Goal: Find specific page/section: Find specific page/section

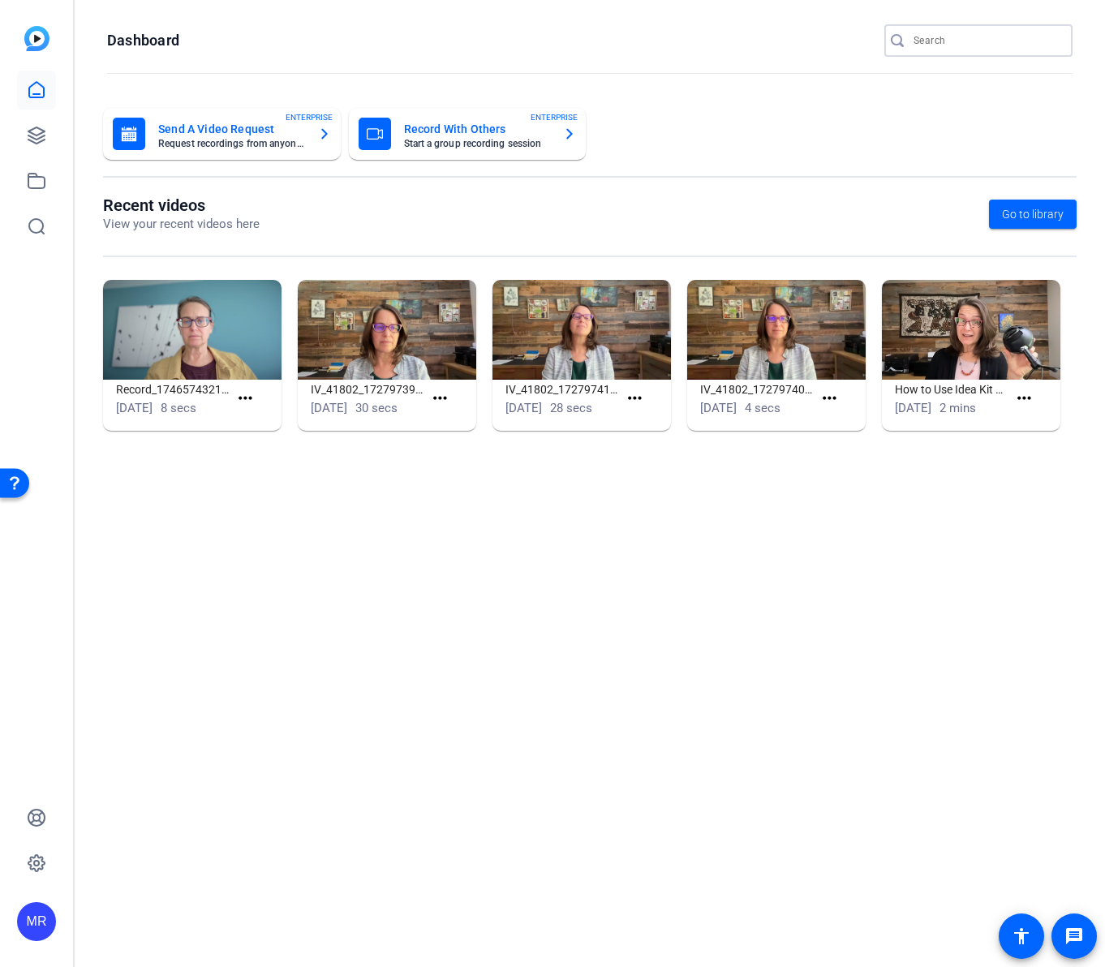
click at [593, 47] on input "Search" at bounding box center [986, 40] width 146 height 19
type input "blunt"
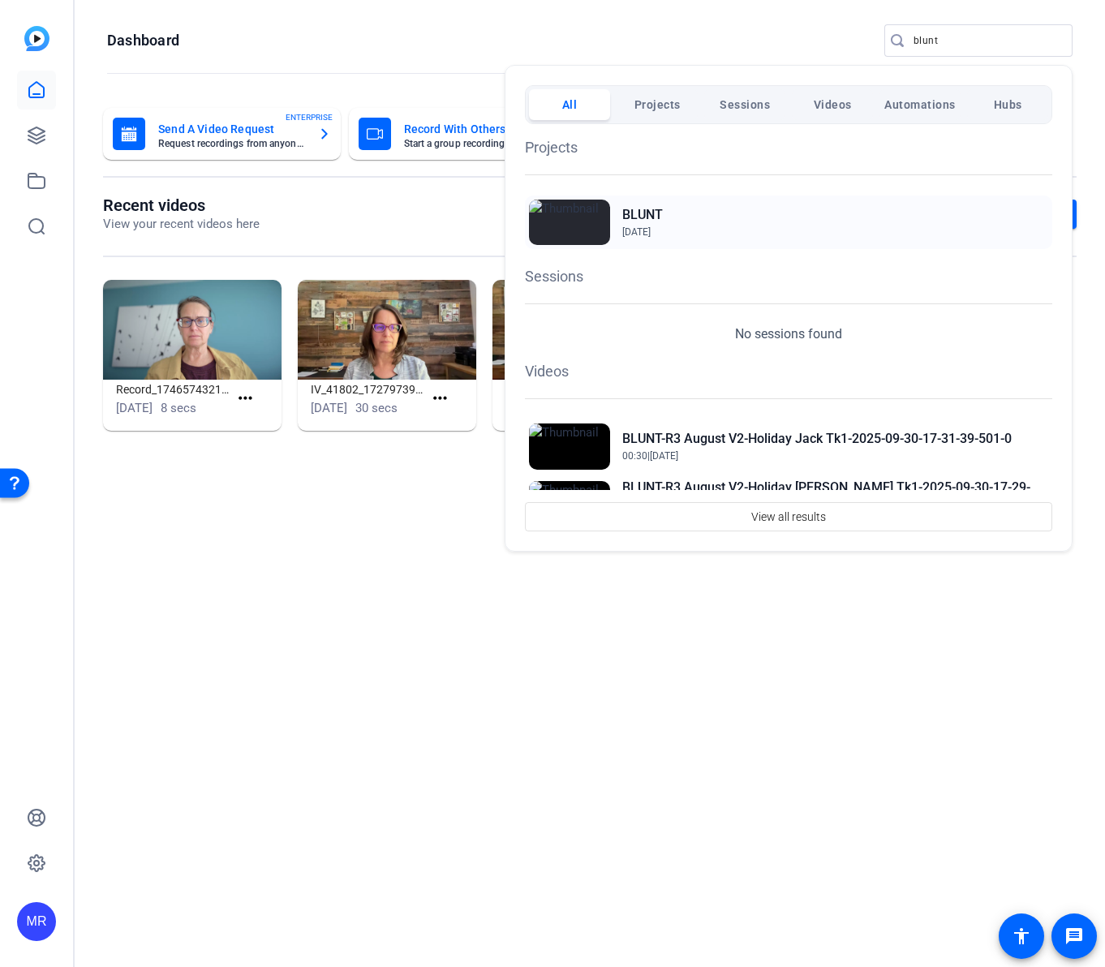
click at [593, 208] on h2 "BLUNT" at bounding box center [642, 214] width 41 height 19
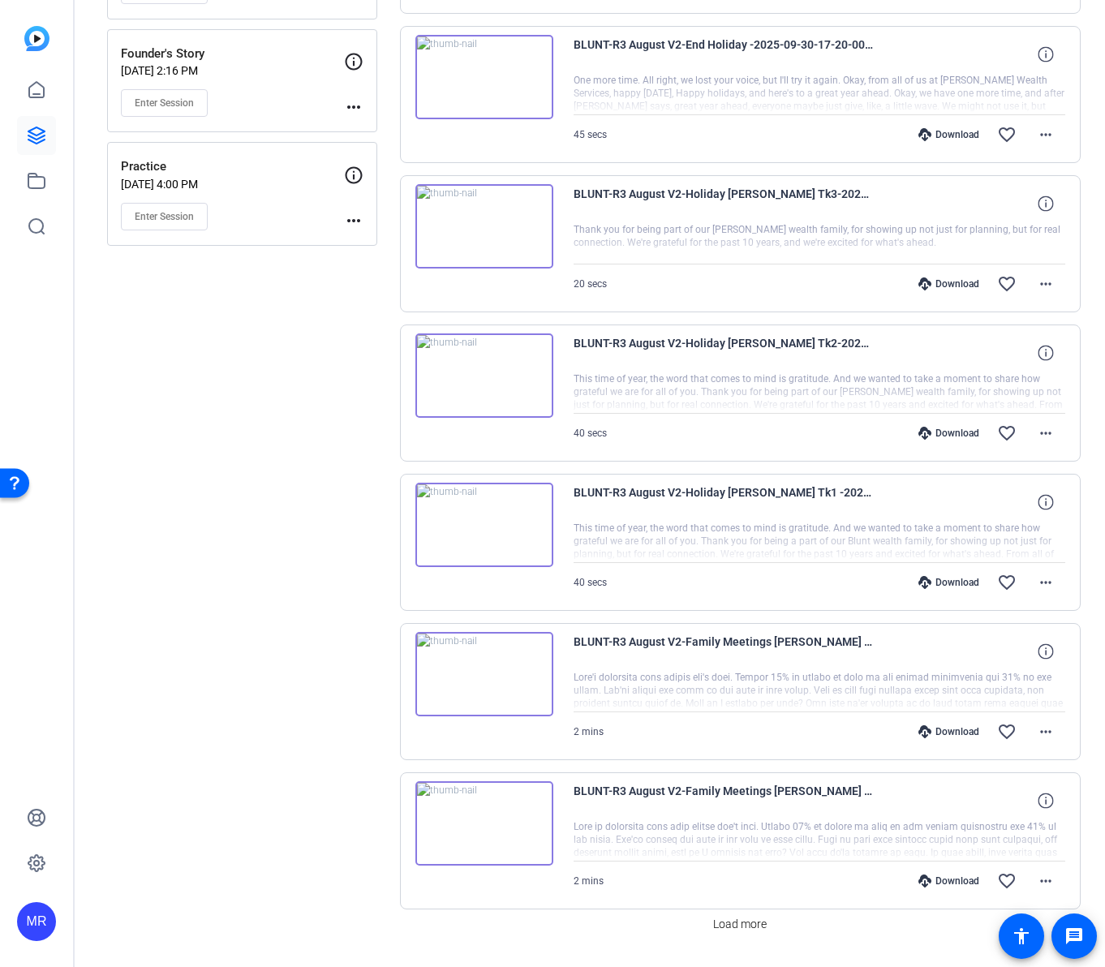
scroll to position [827, 0]
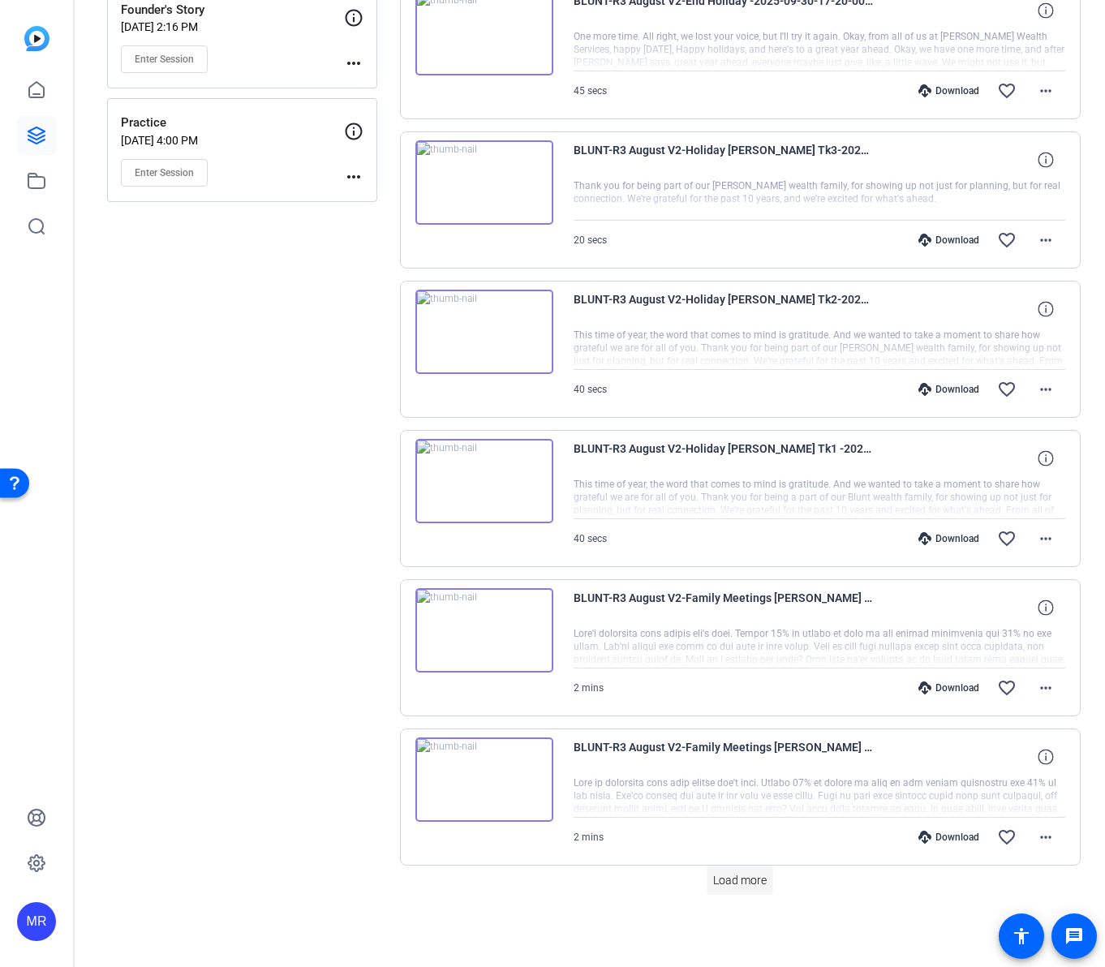
click at [730, 876] on span "Load more" at bounding box center [740, 880] width 54 height 17
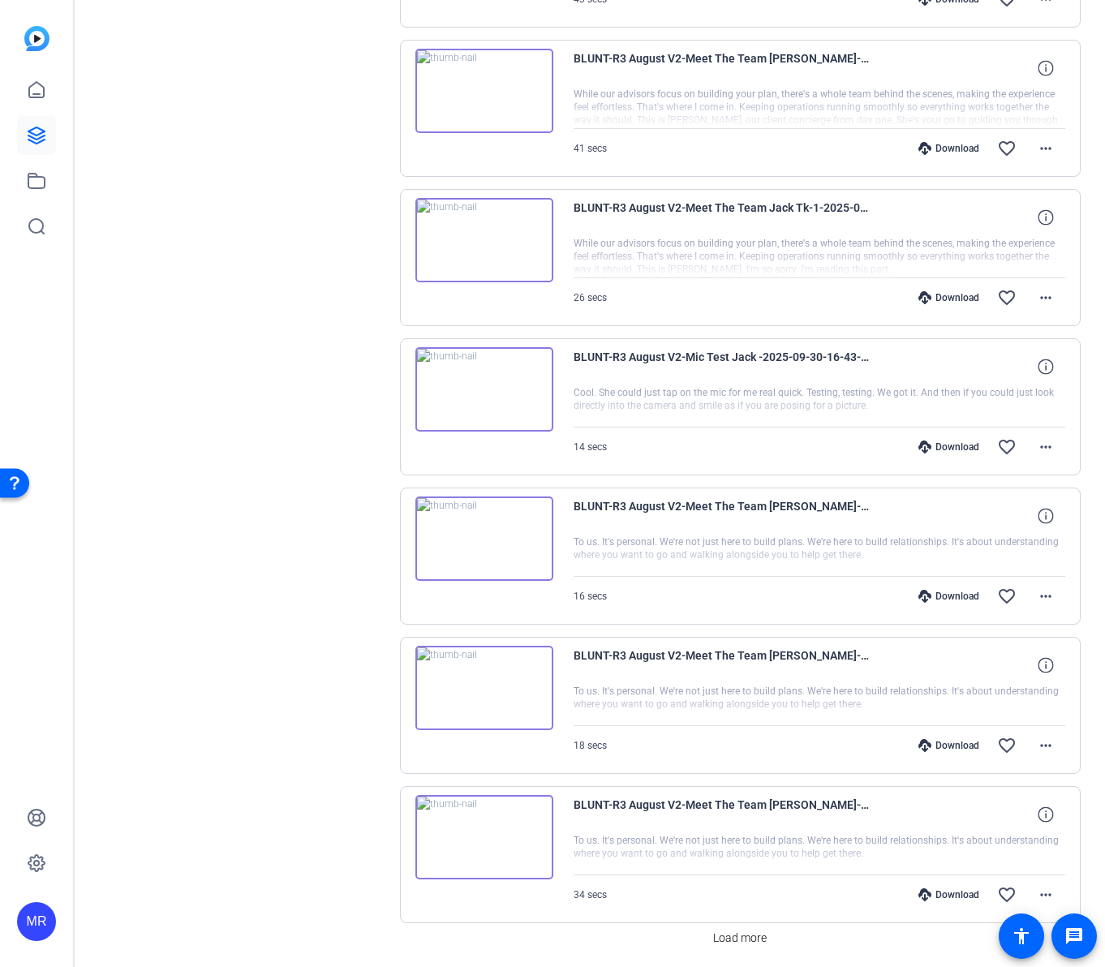
scroll to position [2320, 0]
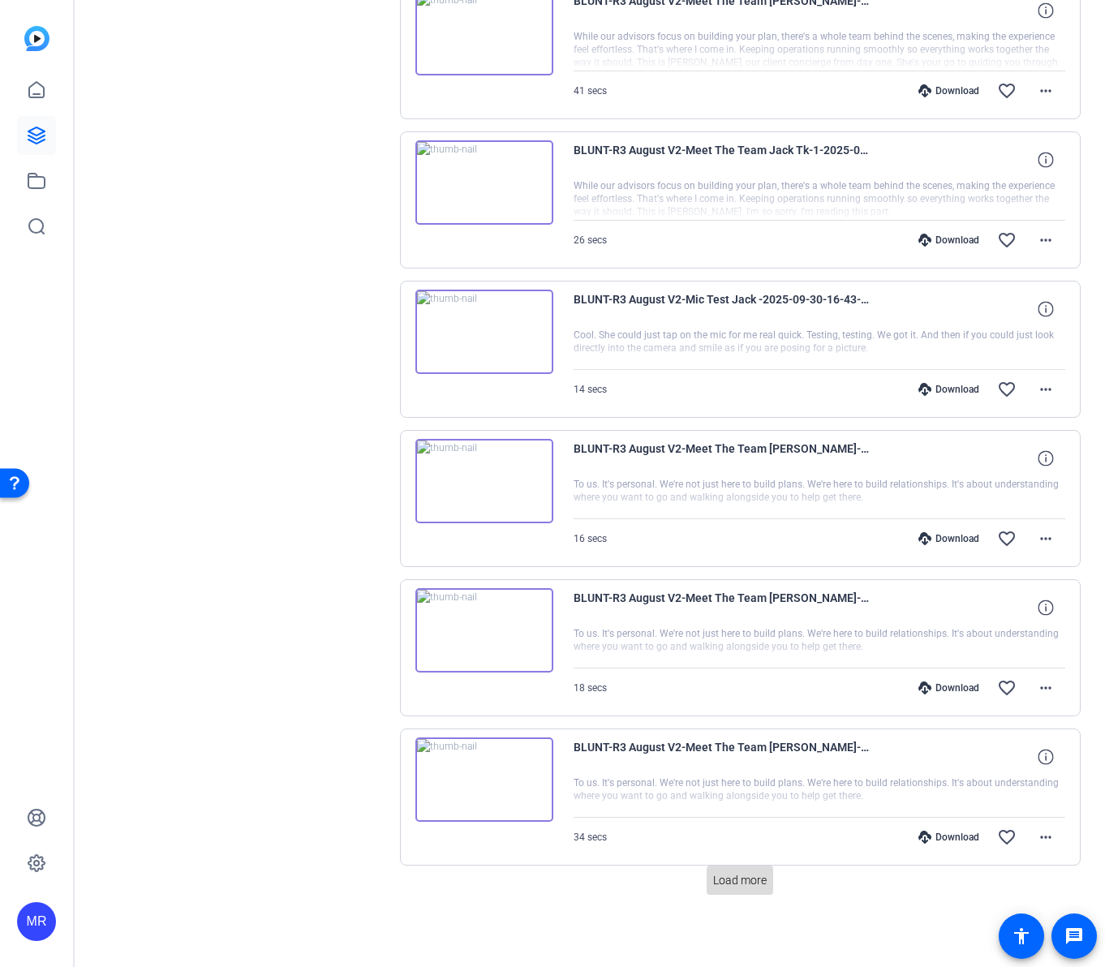
click at [757, 888] on span "Load more" at bounding box center [740, 880] width 54 height 17
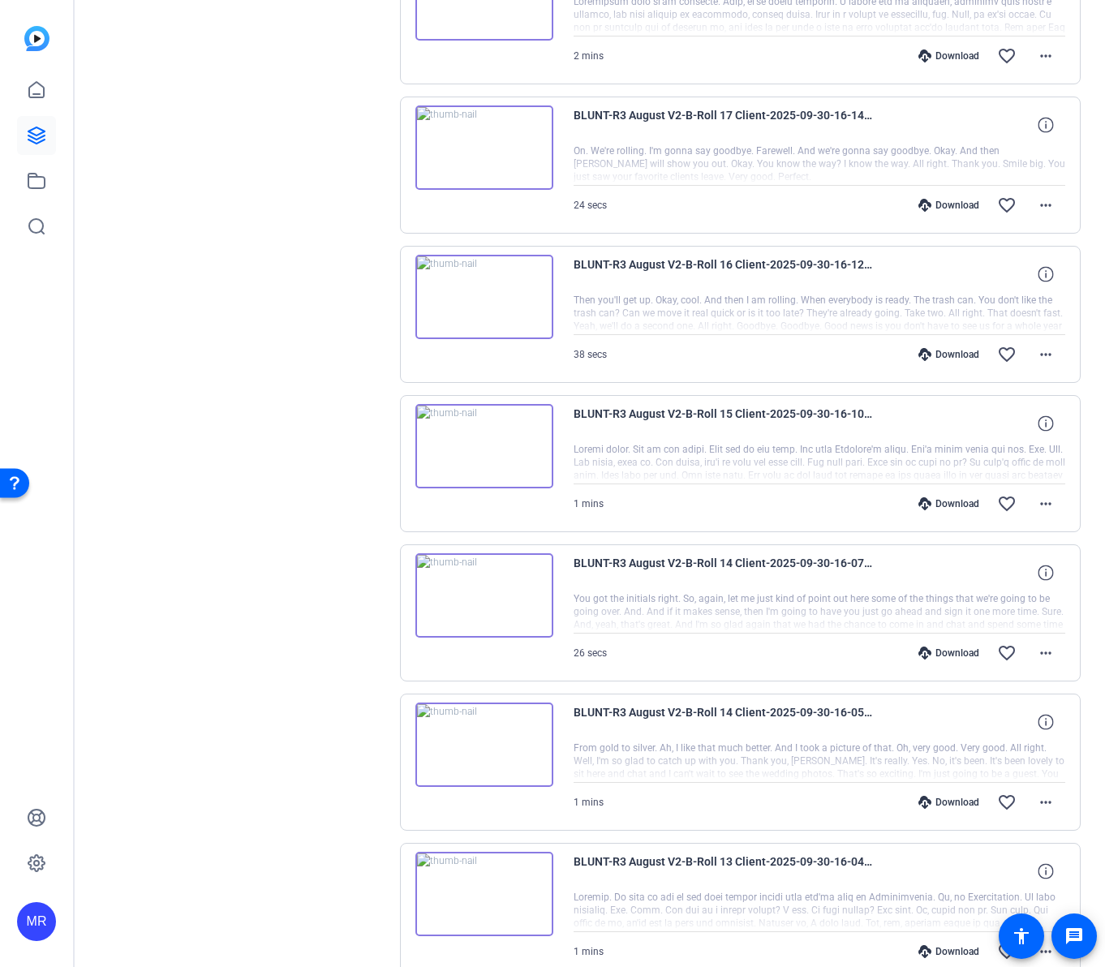
scroll to position [3812, 0]
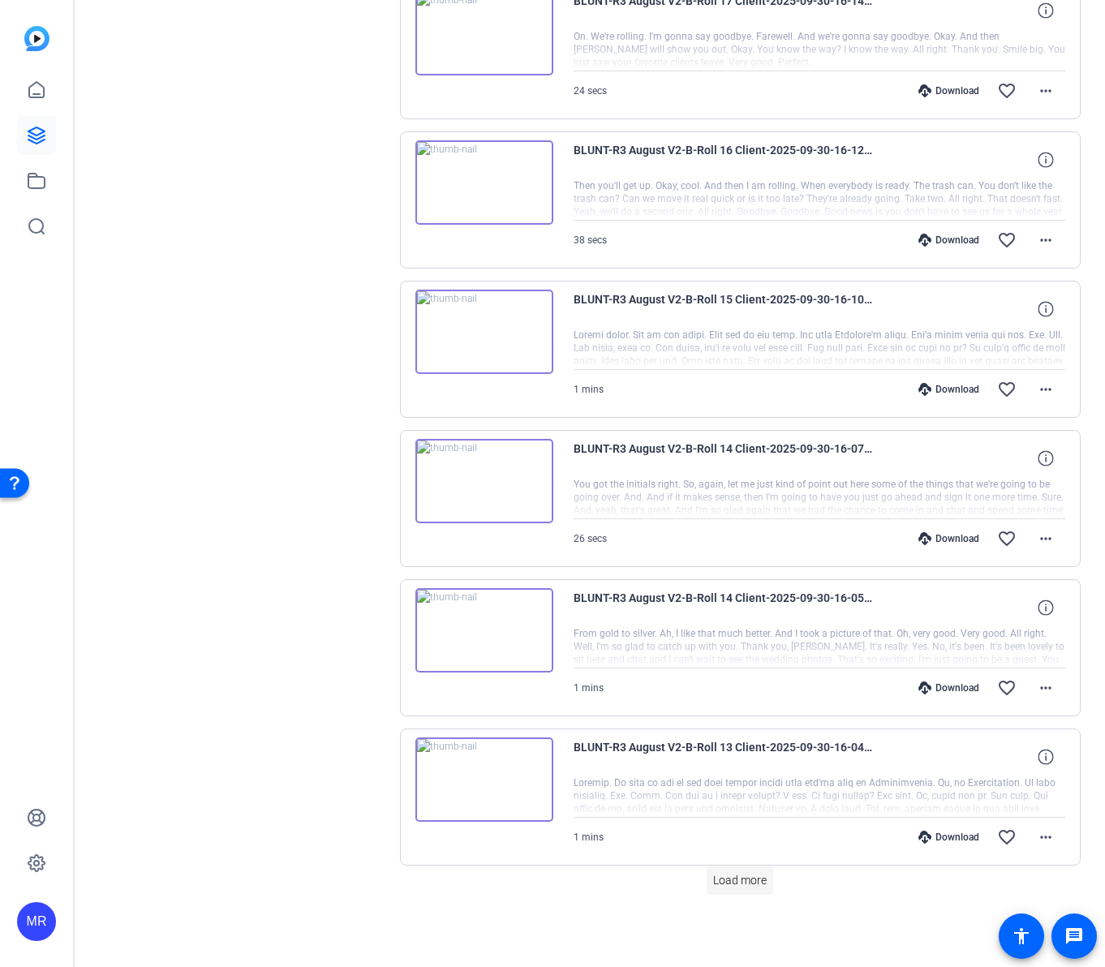
click at [740, 882] on span "Load more" at bounding box center [740, 880] width 54 height 17
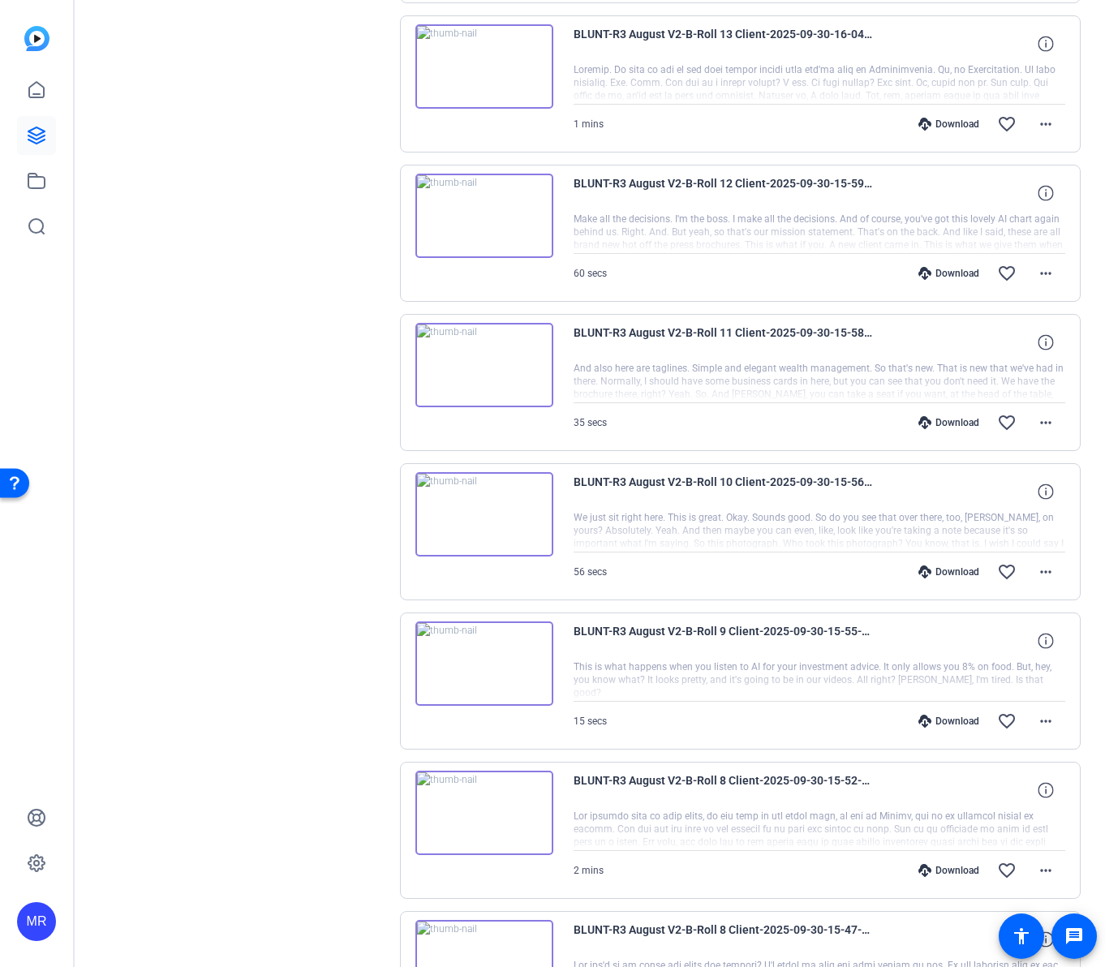
scroll to position [4623, 0]
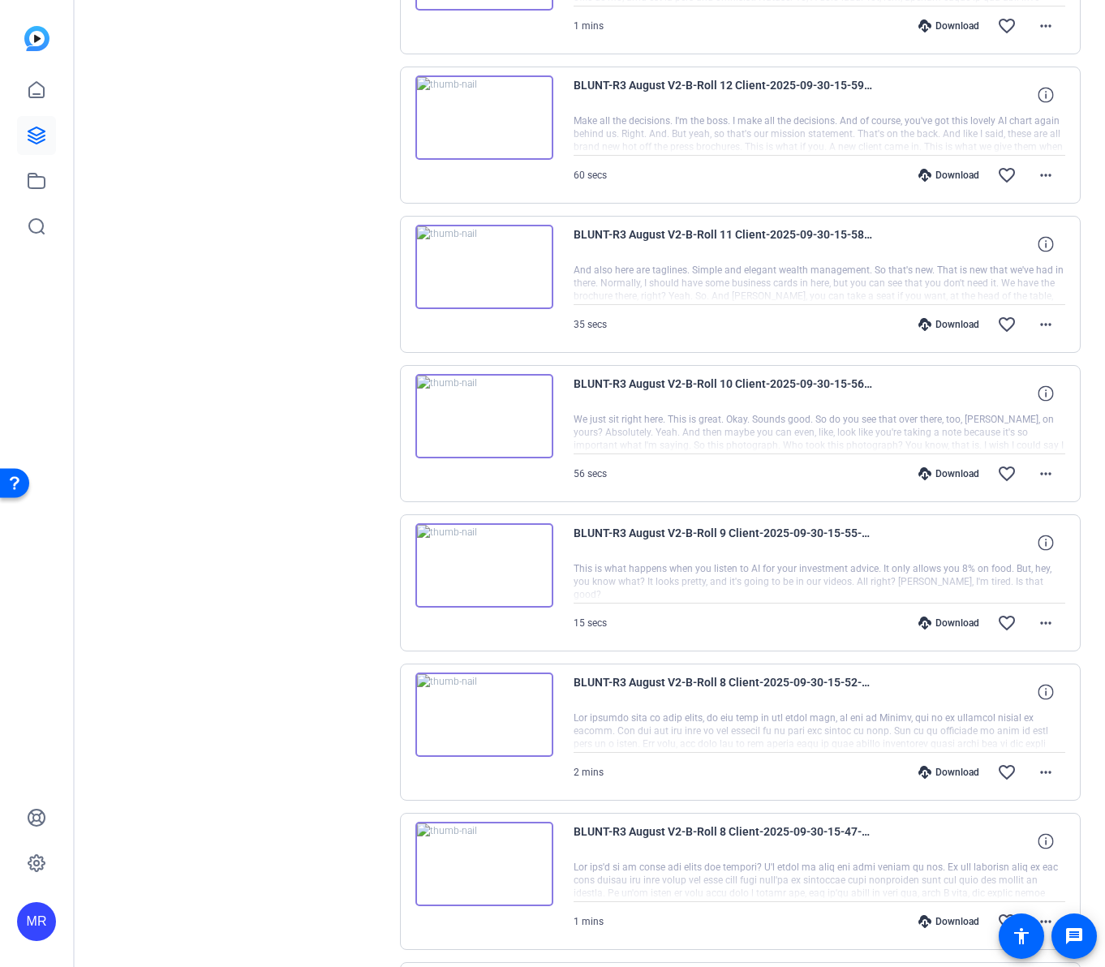
click at [936, 769] on div "Download" at bounding box center [948, 772] width 77 height 13
